Goal: Communication & Community: Answer question/provide support

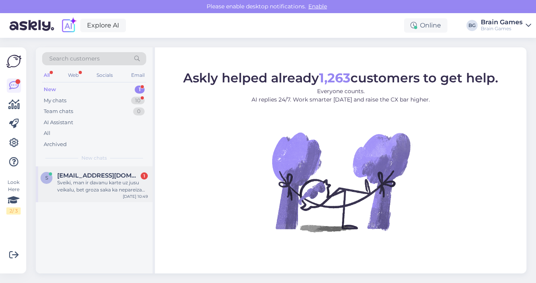
click at [110, 177] on div "[EMAIL_ADDRESS][DOMAIN_NAME] 1" at bounding box center [102, 175] width 91 height 7
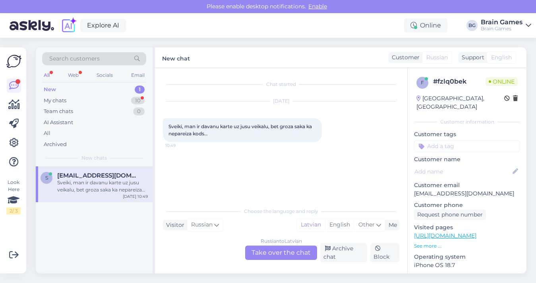
click at [272, 254] on div "Russian to Latvian Take over the chat" at bounding box center [281, 252] width 72 height 14
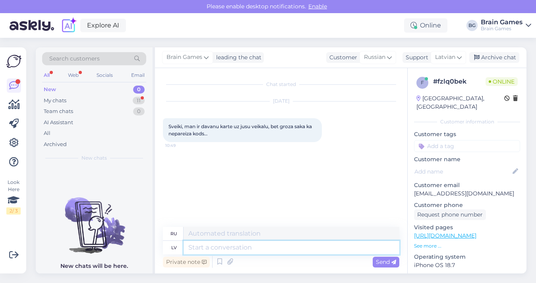
click at [276, 248] on textarea at bounding box center [292, 248] width 216 height 14
type textarea "LAbdien"
type textarea "Добрый вечер"
type textarea "La"
type textarea "The"
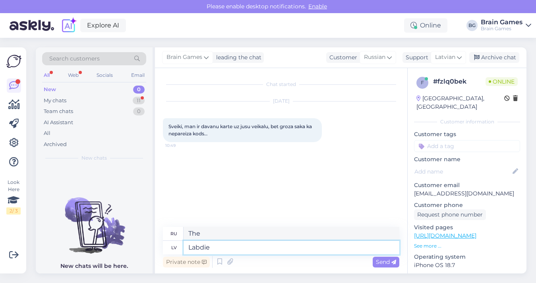
type textarea "Labdien"
type textarea "Привет"
type textarea "Labdien"
click at [345, 56] on div "Customer" at bounding box center [341, 57] width 31 height 8
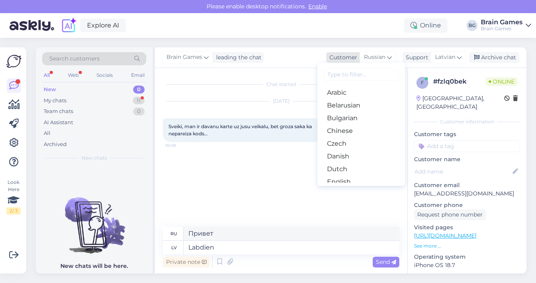
click at [345, 56] on div "Customer" at bounding box center [341, 57] width 31 height 8
click at [377, 56] on span "Russian" at bounding box center [374, 57] width 21 height 9
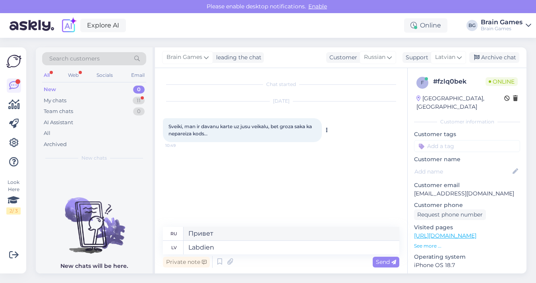
click at [325, 129] on button at bounding box center [326, 129] width 5 height 7
click at [340, 142] on link "Show Latvian translation" at bounding box center [363, 143] width 78 height 10
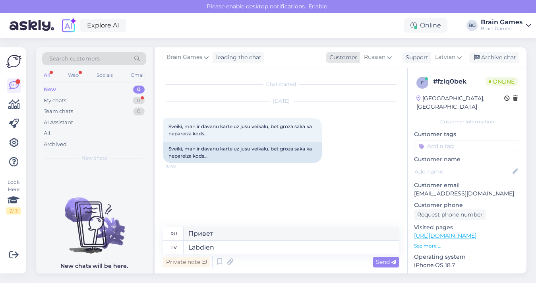
click at [392, 58] on icon at bounding box center [389, 57] width 5 height 9
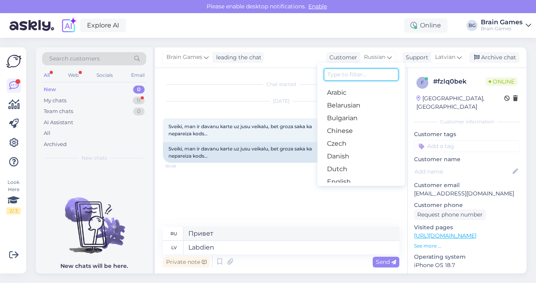
click at [378, 72] on input at bounding box center [361, 74] width 75 height 12
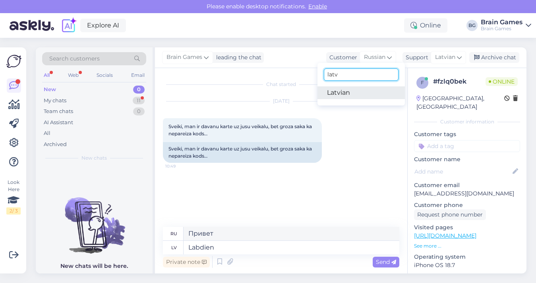
type input "latv"
click at [369, 95] on link "Latvian" at bounding box center [361, 92] width 87 height 13
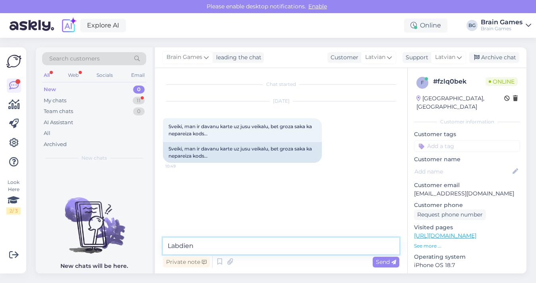
click at [266, 246] on textarea "Labdien" at bounding box center [281, 245] width 237 height 17
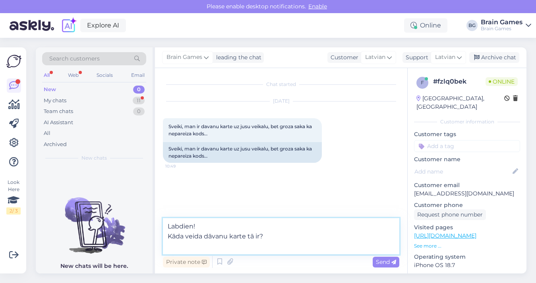
click at [227, 228] on textarea "Labdien! Kāda veida dāvanu karte tā ir?" at bounding box center [281, 236] width 237 height 36
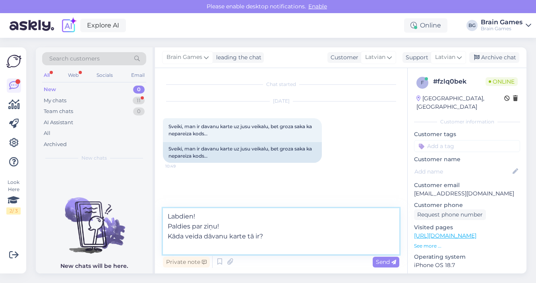
click at [208, 248] on textarea "Labdien! Paldies par ziņu! Kāda veida dāvanu karte tā ir?" at bounding box center [281, 231] width 237 height 46
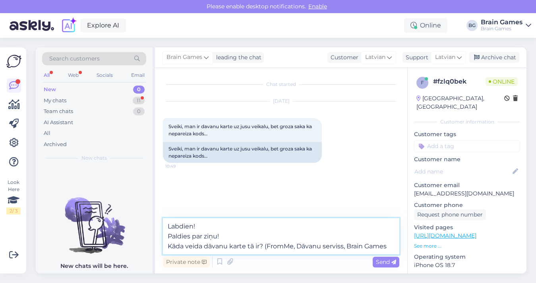
type textarea "Labdien! Paldies par ziņu! Kāda veida dāvanu karte tā ir? (FromMe, Dāvanu servi…"
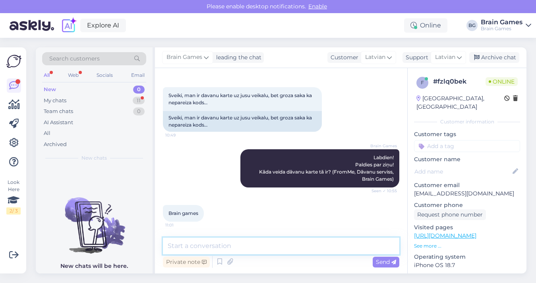
scroll to position [81, 0]
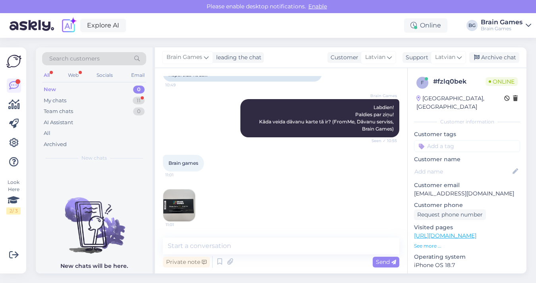
click at [188, 206] on img at bounding box center [179, 205] width 32 height 32
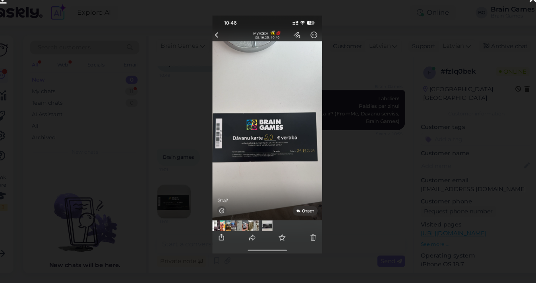
scroll to position [0, 0]
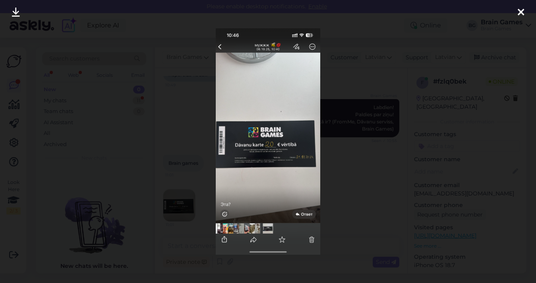
click at [523, 15] on icon at bounding box center [521, 13] width 6 height 10
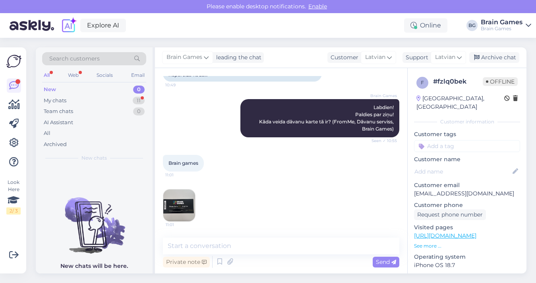
click at [185, 201] on img at bounding box center [179, 205] width 32 height 32
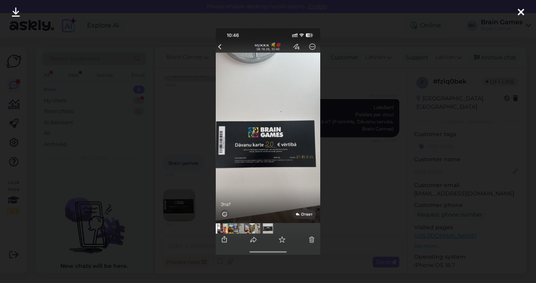
click at [378, 153] on div at bounding box center [268, 141] width 536 height 283
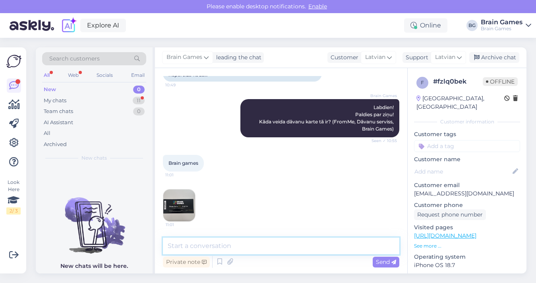
click at [293, 243] on textarea at bounding box center [281, 245] width 237 height 17
click at [182, 205] on img at bounding box center [179, 205] width 32 height 32
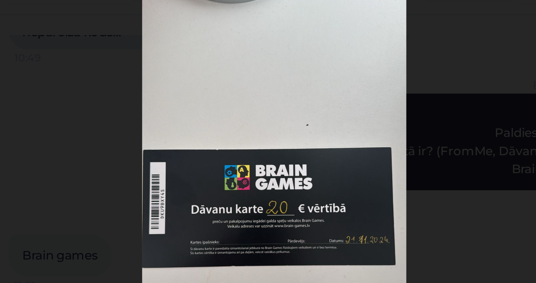
click at [346, 108] on div at bounding box center [268, 141] width 536 height 283
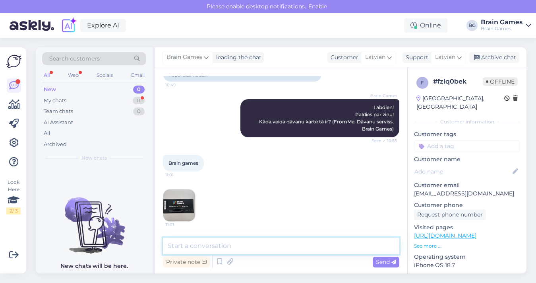
click at [238, 246] on textarea at bounding box center [281, 245] width 237 height 17
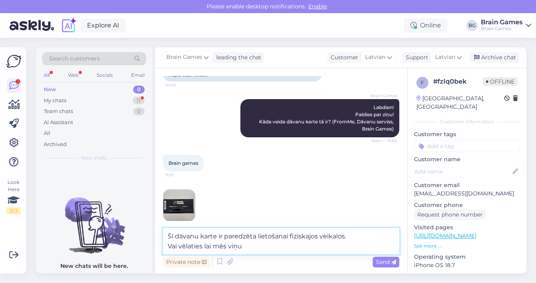
click at [204, 247] on textarea "Šī dāvanu karte ir paredzēta lietošanai fiziskajos veikalos. Vai vēlaties lai m…" at bounding box center [281, 241] width 237 height 26
click at [273, 249] on textarea "Šī dāvanu karte ir paredzēta lietošanai fiziskajos veikalos. Vai vēlaties, lai …" at bounding box center [281, 241] width 237 height 26
type textarea "Šī dāvanu karte ir paredzēta lietošanai fiziskajos veikalos. Vai vēlaties, lai …"
click at [382, 262] on span "Send" at bounding box center [386, 261] width 20 height 7
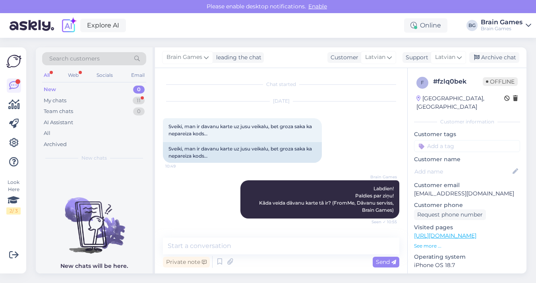
scroll to position [164, 0]
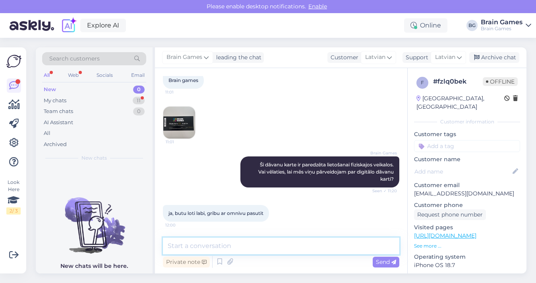
click at [278, 245] on textarea at bounding box center [281, 245] width 237 height 17
type textarea "O"
drag, startPoint x: 463, startPoint y: 184, endPoint x: 411, endPoint y: 186, distance: 51.7
click at [411, 186] on div "f # fzlq0bek Offline [GEOGRAPHIC_DATA], Riga Customer information Customer tags…" at bounding box center [467, 235] width 119 height 335
copy p "[EMAIL_ADDRESS][DOMAIN_NAME]"
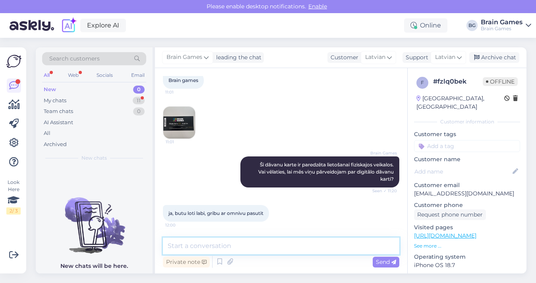
click at [257, 247] on textarea at bounding box center [281, 245] width 237 height 17
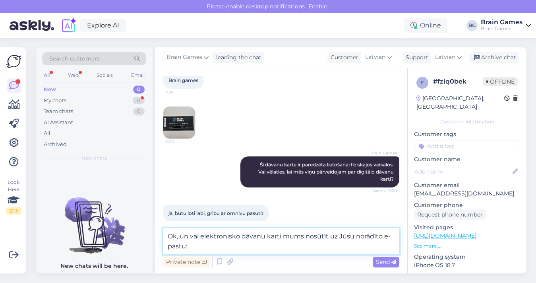
paste textarea "[EMAIL_ADDRESS][DOMAIN_NAME]"
drag, startPoint x: 177, startPoint y: 237, endPoint x: 185, endPoint y: 245, distance: 11.8
click at [185, 245] on textarea "Ok, un vai elektronisko dāvanu karti mums nosūtīt uz Jūsu norādīto e-pastu: [EM…" at bounding box center [281, 241] width 237 height 26
type textarea "Ok! Vai šis ir pareizais e-pasts uz kuru varam nosūtīt elektronisko dāvanu kart…"
click at [384, 264] on span "Send" at bounding box center [386, 261] width 20 height 7
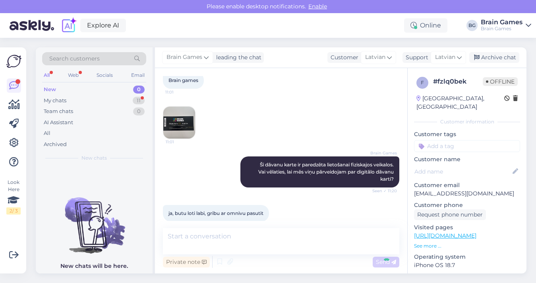
scroll to position [205, 0]
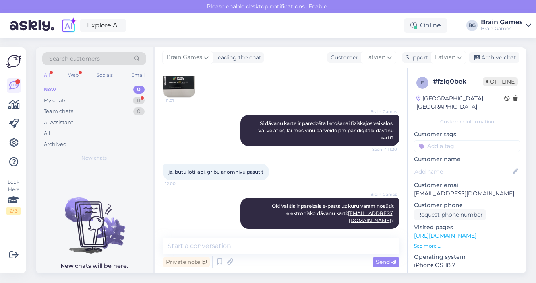
click at [187, 89] on img at bounding box center [179, 81] width 32 height 32
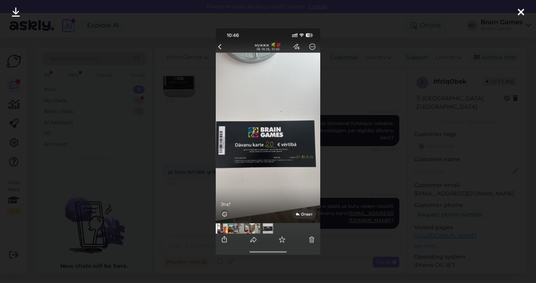
click at [344, 83] on div at bounding box center [268, 141] width 536 height 283
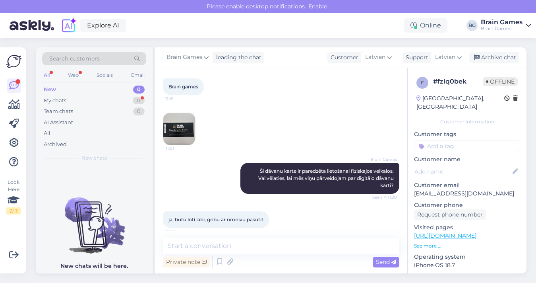
scroll to position [141, 0]
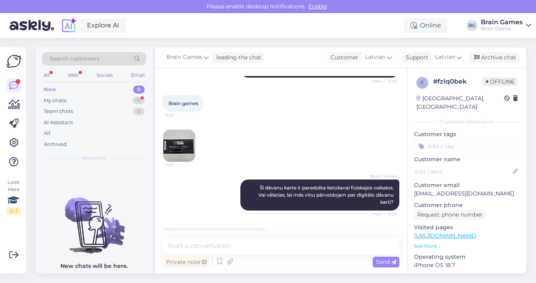
click at [190, 148] on img at bounding box center [179, 146] width 32 height 32
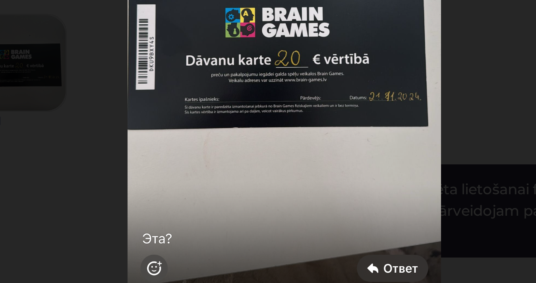
click at [328, 169] on div at bounding box center [268, 141] width 536 height 283
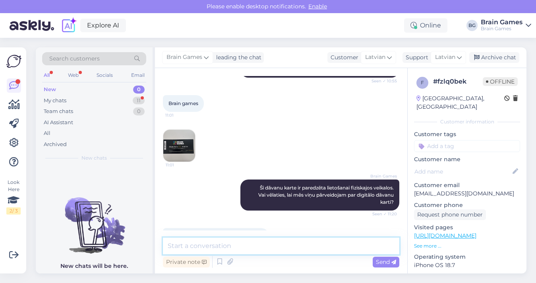
click at [309, 241] on textarea at bounding box center [281, 245] width 237 height 17
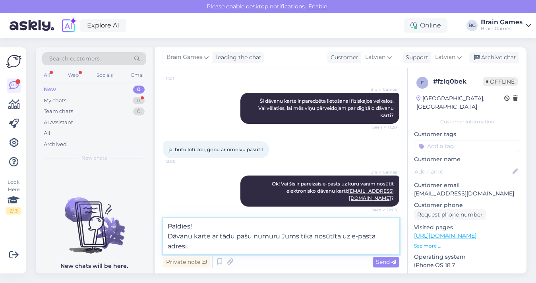
scroll to position [259, 0]
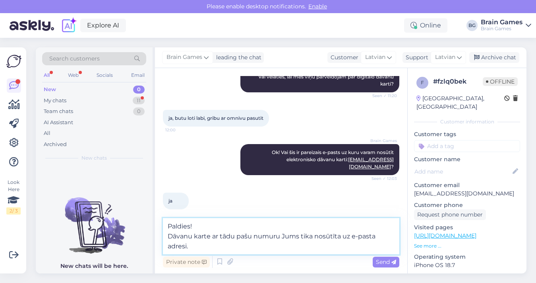
type textarea "Paldies! Dāvanu karte ar tādu pašu numuru Jums tika nosūtīta uz e-pasta adresi."
click at [391, 262] on span "Send" at bounding box center [386, 261] width 20 height 7
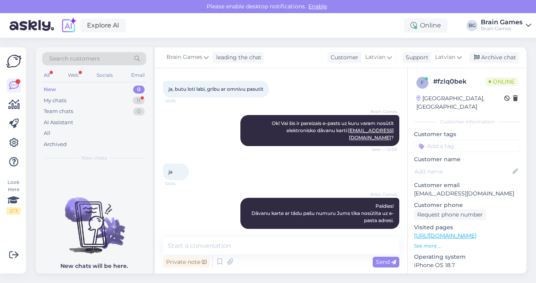
scroll to position [322, 0]
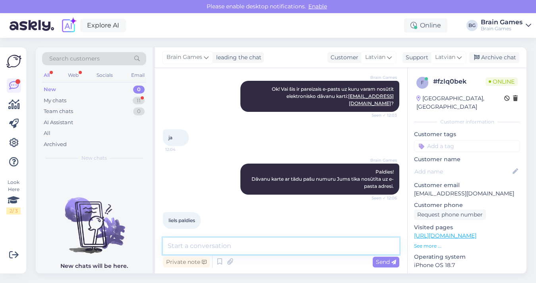
click at [242, 245] on textarea at bounding box center [281, 245] width 237 height 17
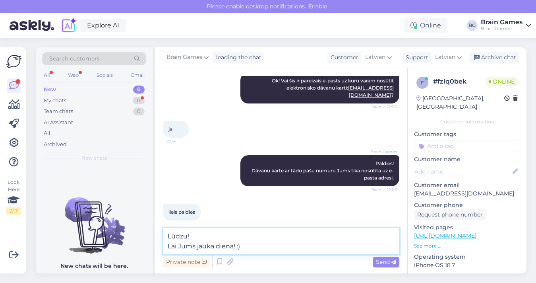
type textarea "Lūdzu! Lai Jums jauka diena! :)"
click at [380, 259] on span "Send" at bounding box center [386, 261] width 20 height 7
